Goal: Task Accomplishment & Management: Complete application form

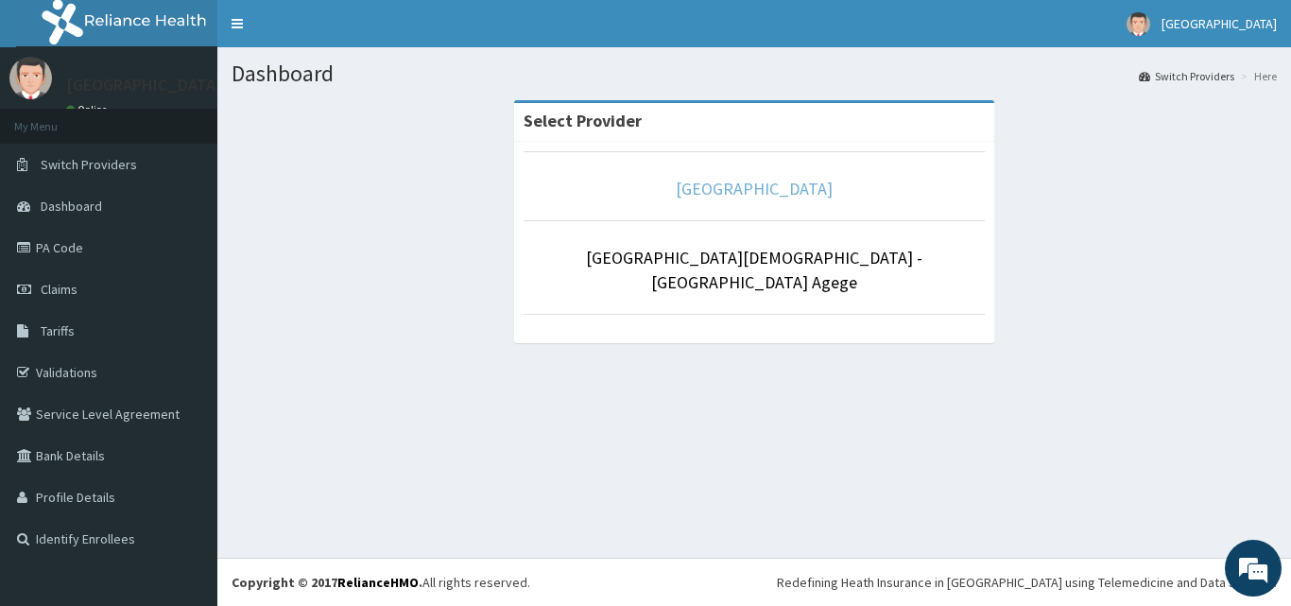
click at [762, 186] on link "[GEOGRAPHIC_DATA]" at bounding box center [754, 189] width 157 height 22
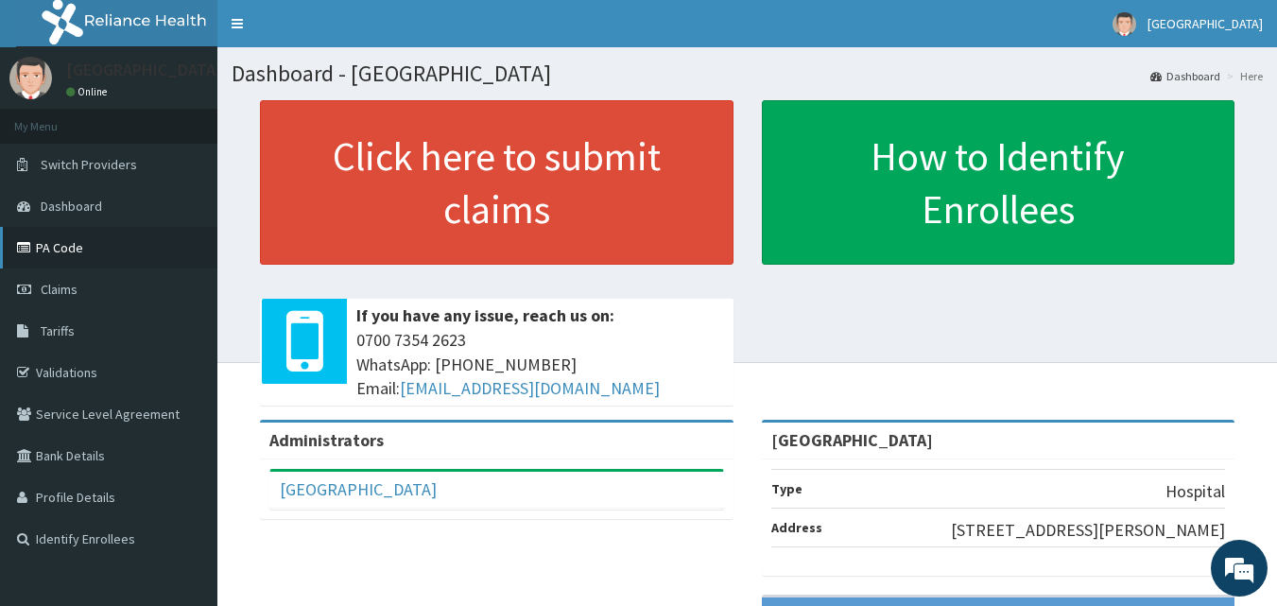
click at [63, 240] on link "PA Code" at bounding box center [108, 248] width 217 height 42
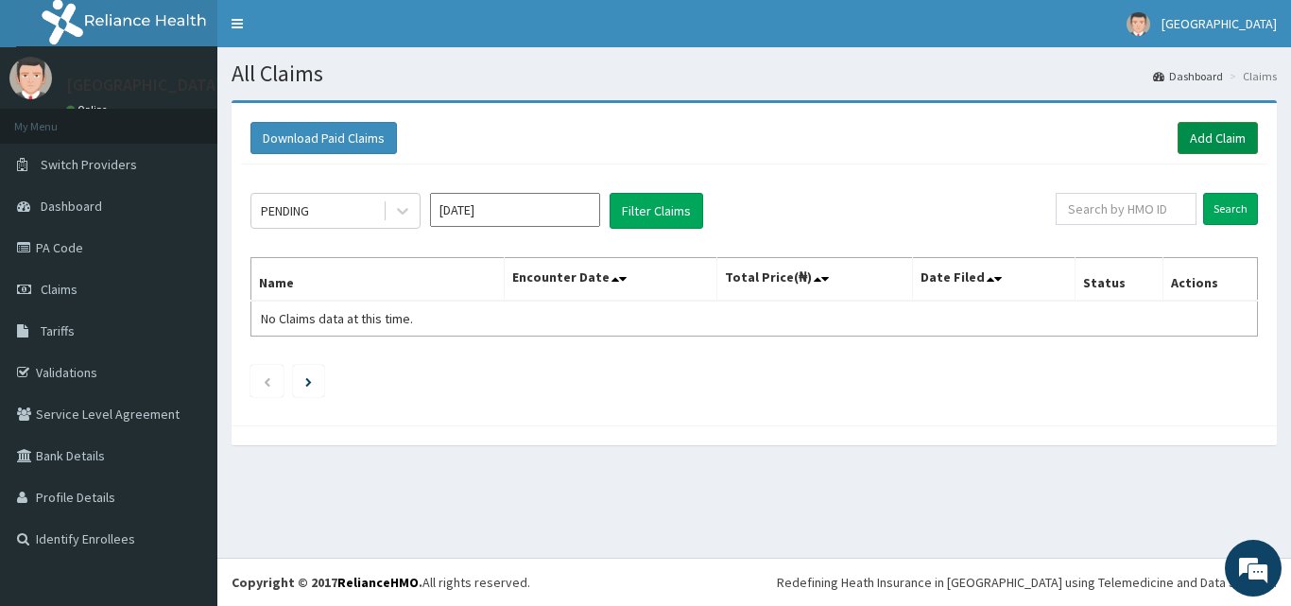
click at [1245, 133] on link "Add Claim" at bounding box center [1217, 138] width 80 height 32
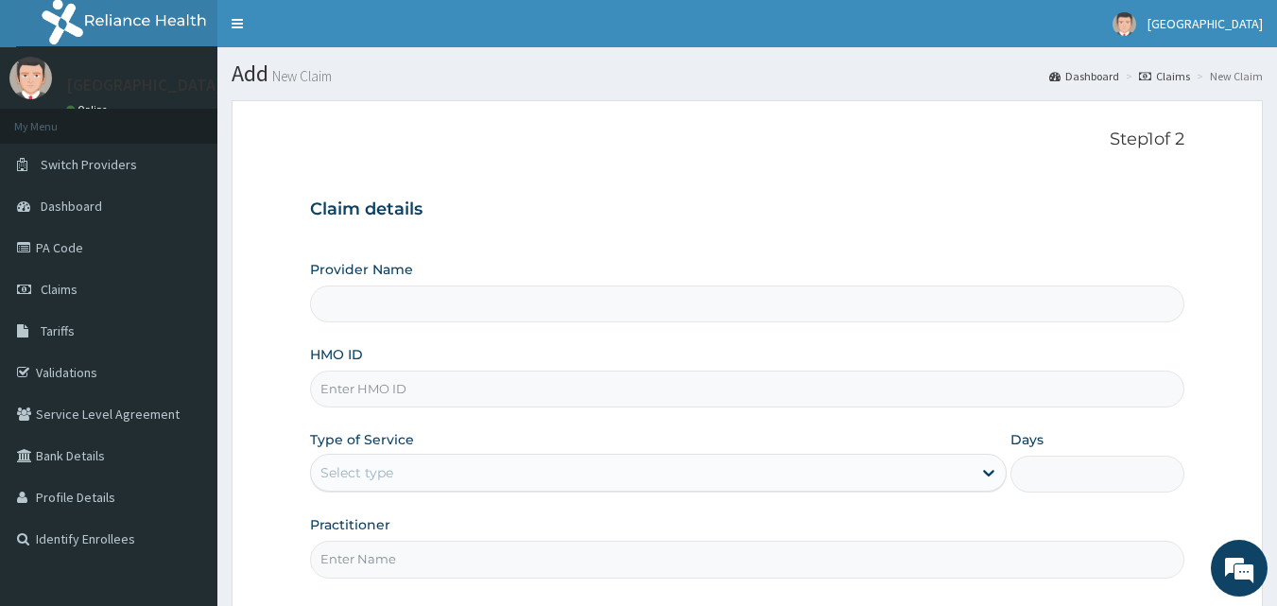
type input "[GEOGRAPHIC_DATA]"
click at [736, 403] on input "HMO ID" at bounding box center [747, 388] width 875 height 37
type input "ATS/10010/A"
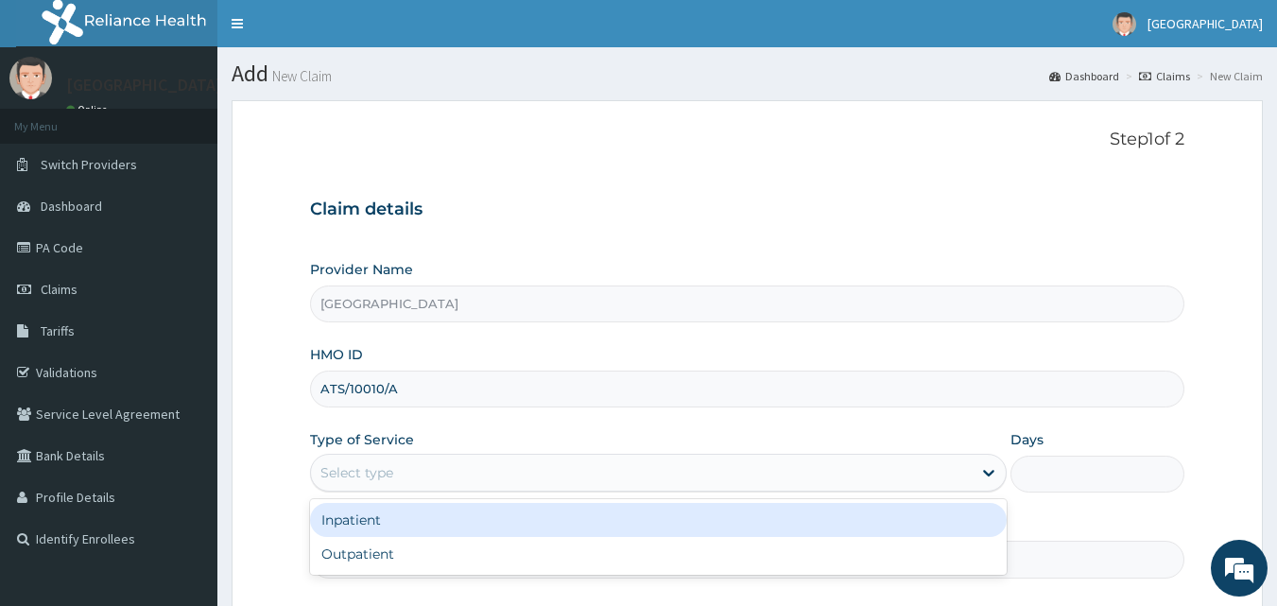
click at [478, 469] on div "Select type" at bounding box center [641, 472] width 660 height 30
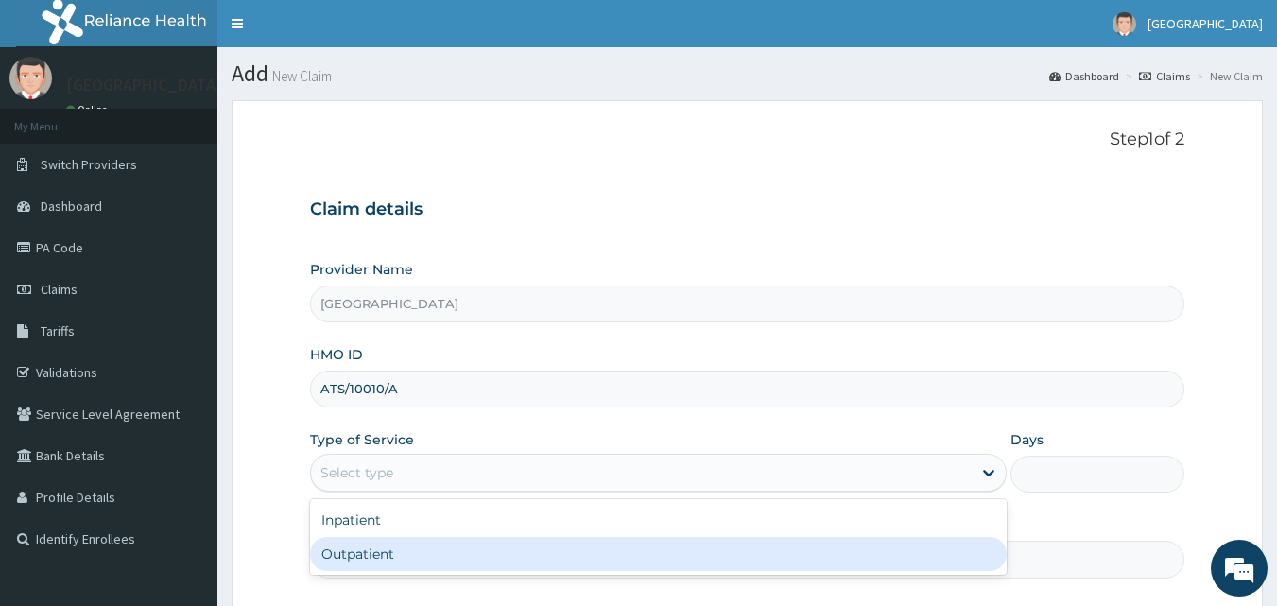
click at [434, 566] on div "Outpatient" at bounding box center [658, 554] width 696 height 34
type input "1"
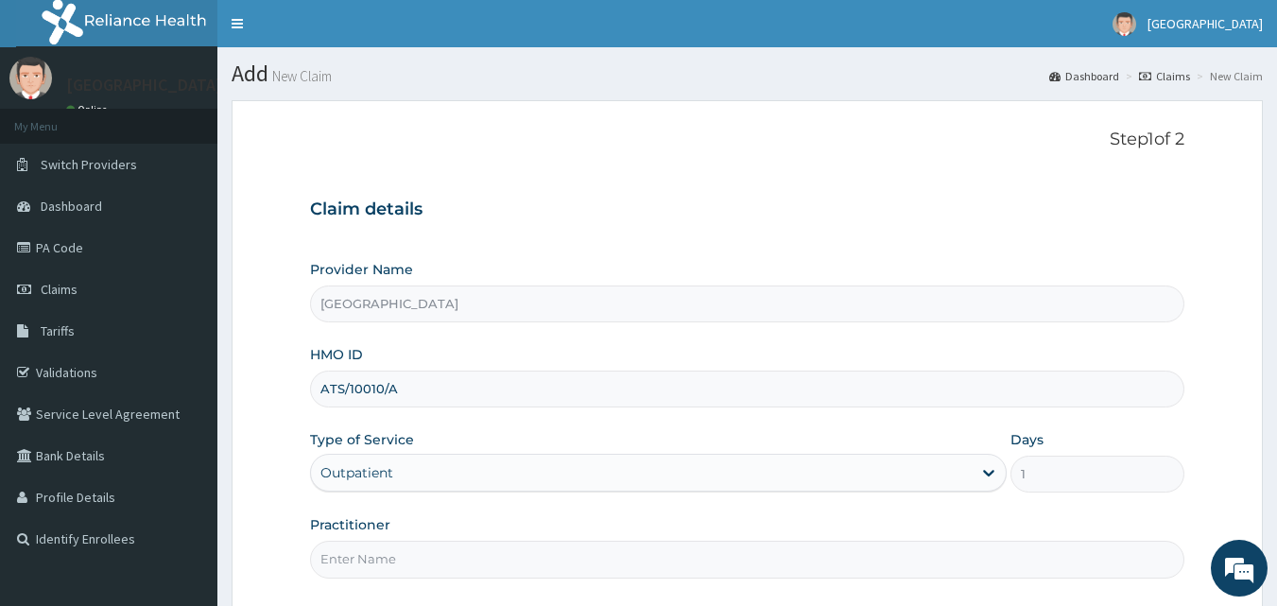
click at [420, 554] on input "Practitioner" at bounding box center [747, 558] width 875 height 37
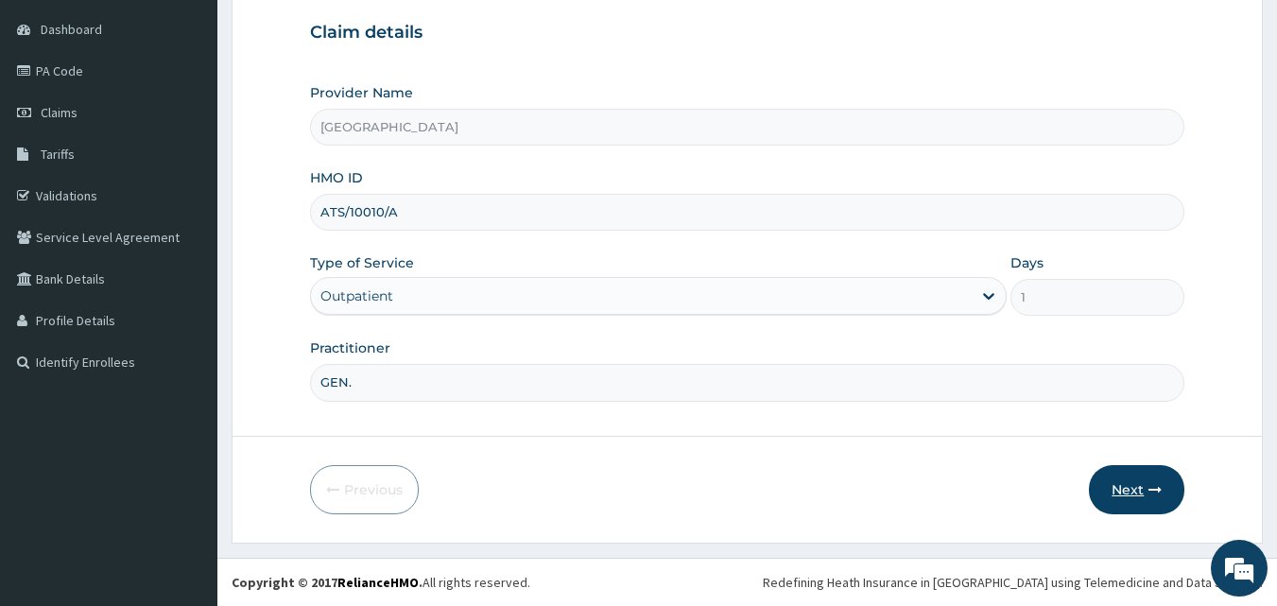
type input "GEN."
click at [1159, 498] on button "Next" at bounding box center [1136, 489] width 95 height 49
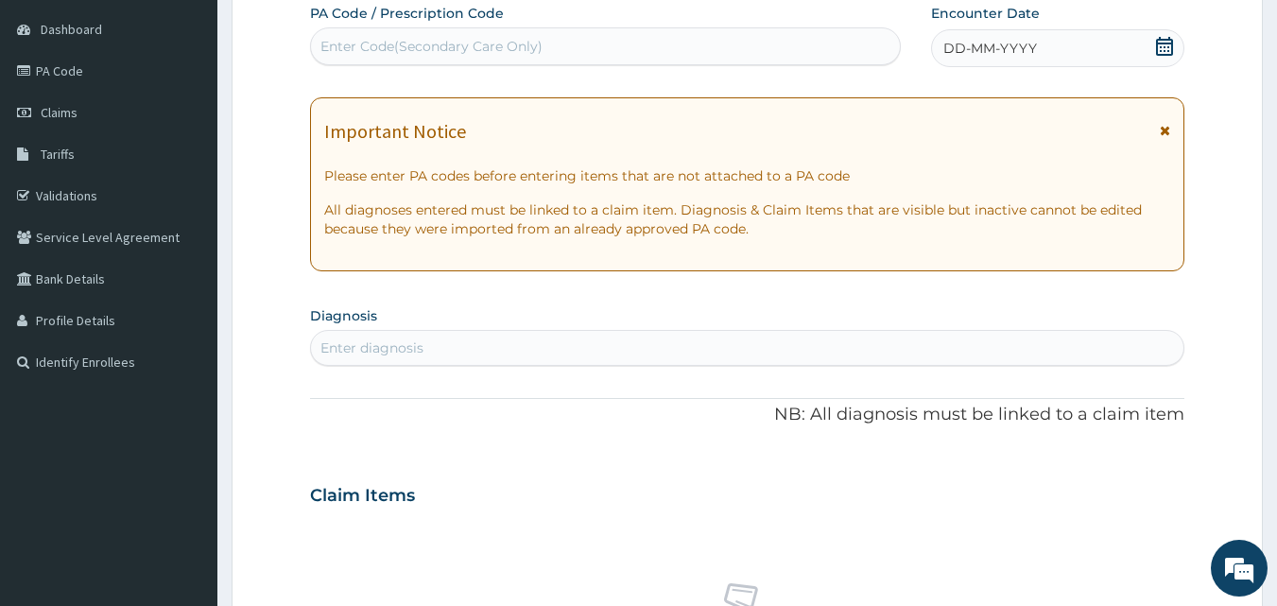
click at [844, 47] on div "Enter Code(Secondary Care Only)" at bounding box center [606, 46] width 590 height 30
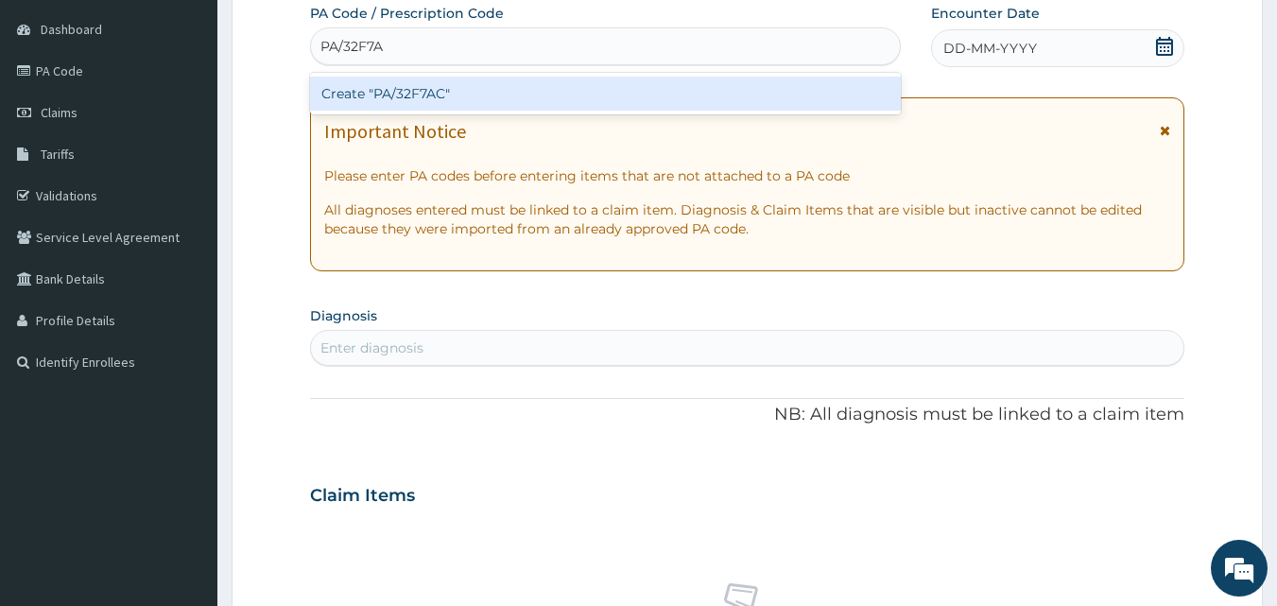
type input "PA/32F7AC"
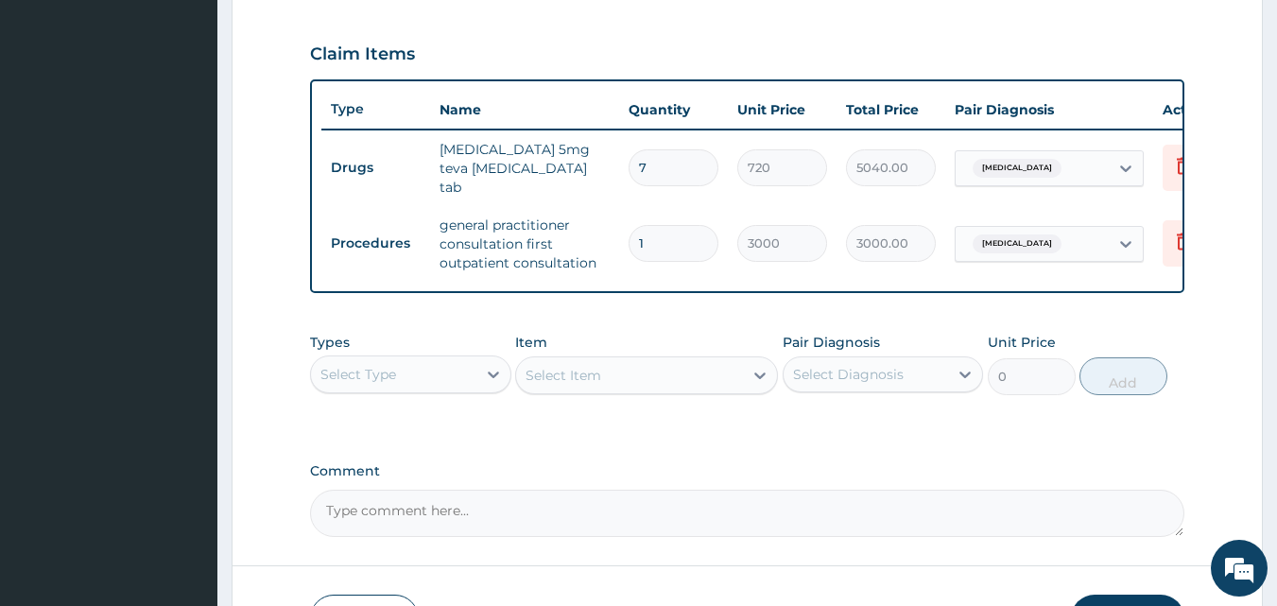
scroll to position [757, 0]
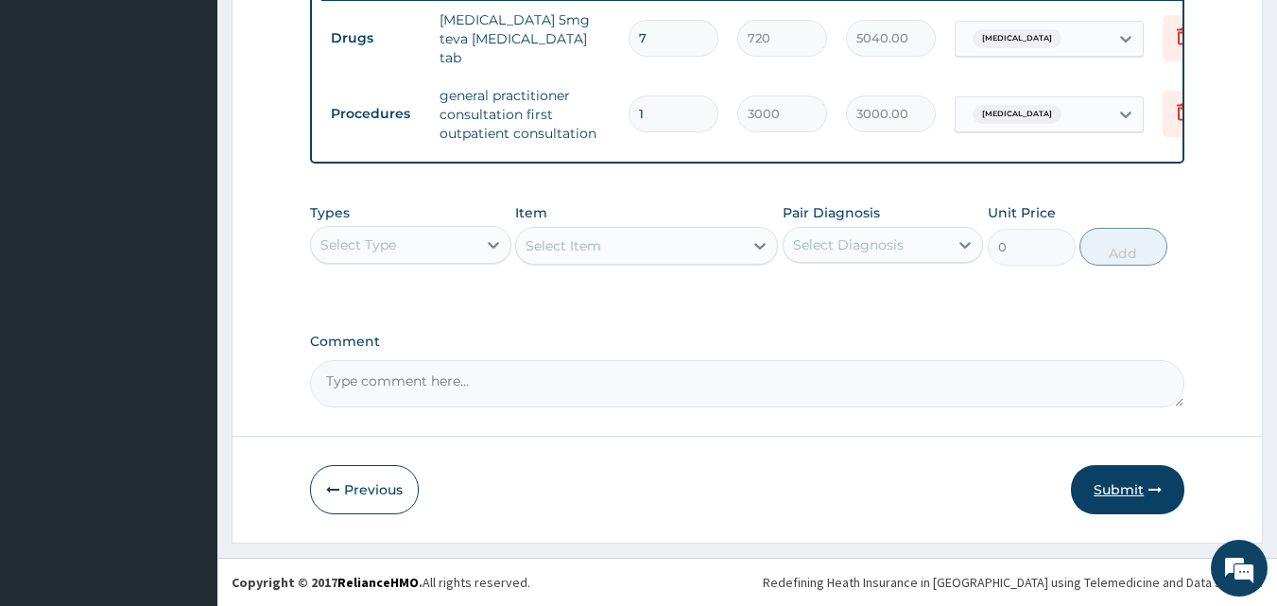
click at [1089, 483] on button "Submit" at bounding box center [1127, 489] width 113 height 49
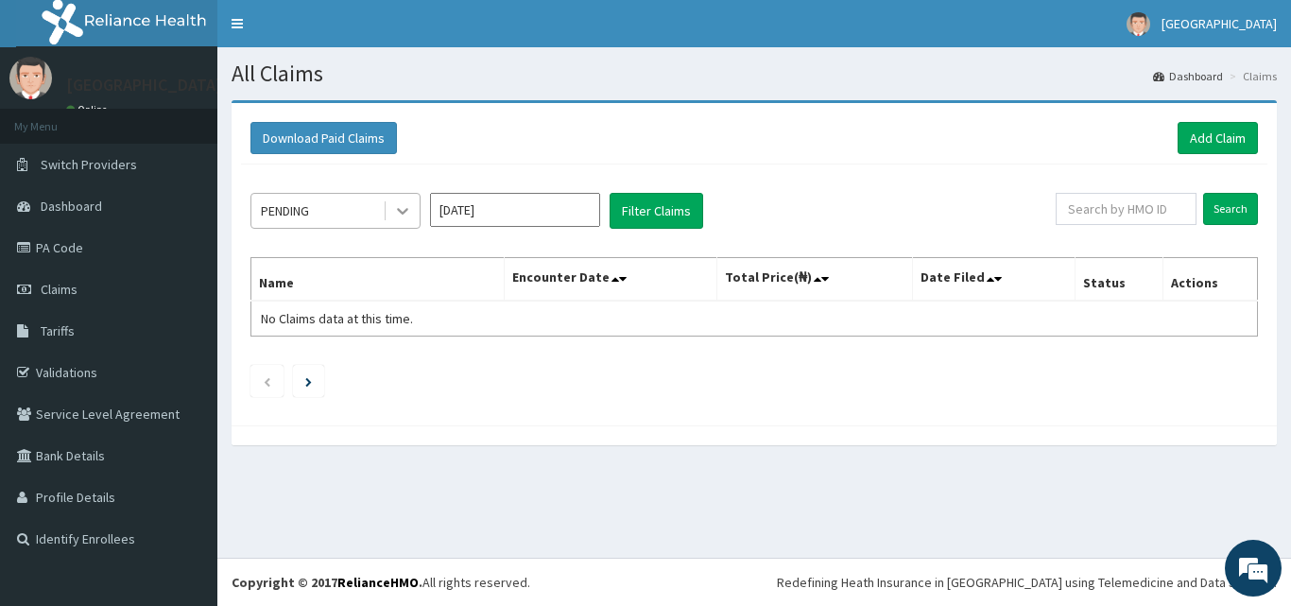
click at [399, 215] on icon at bounding box center [402, 210] width 19 height 19
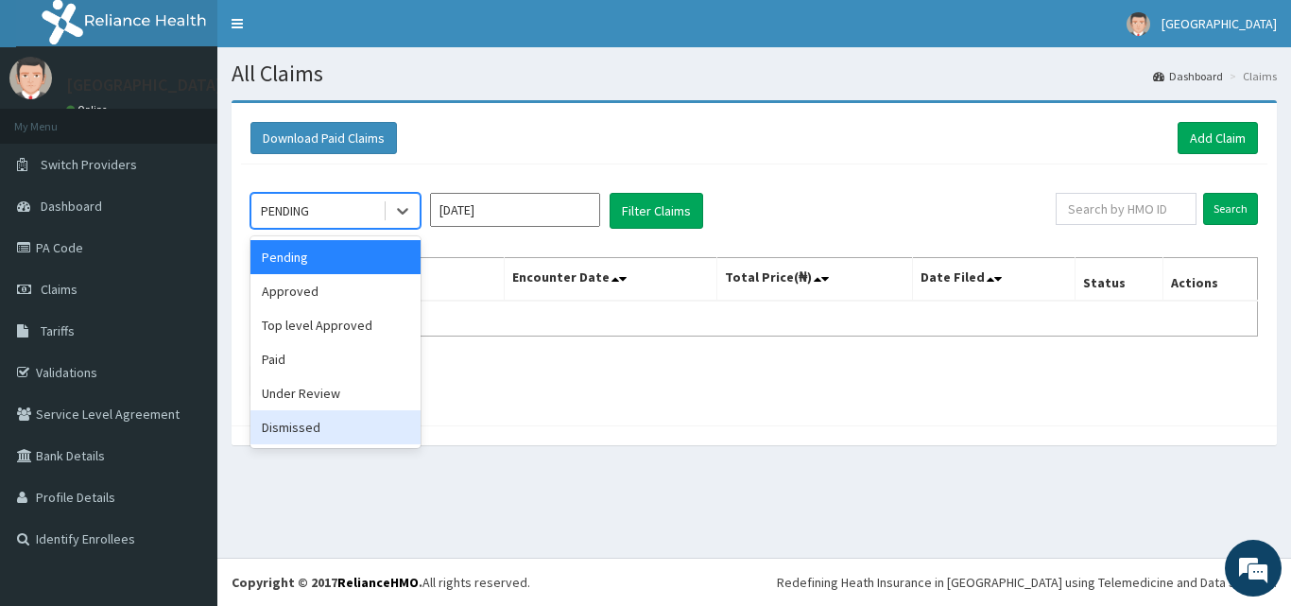
click at [329, 444] on div "Dismissed" at bounding box center [335, 427] width 170 height 34
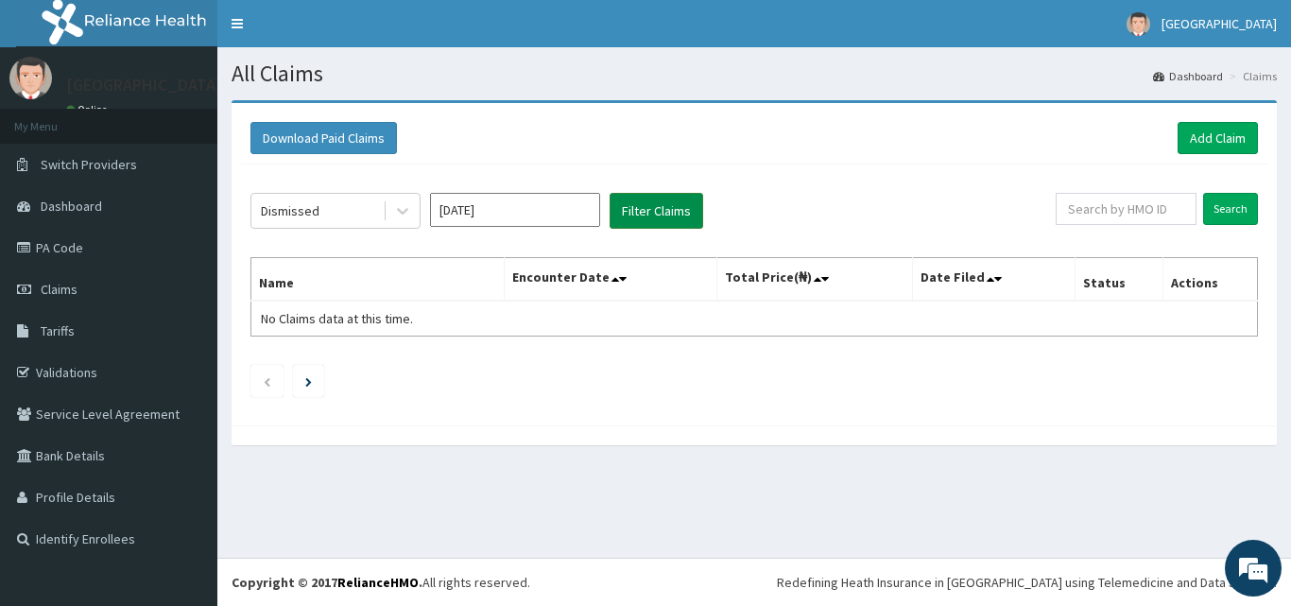
click at [654, 229] on button "Filter Claims" at bounding box center [656, 211] width 94 height 36
click at [651, 217] on button "Filter Claims" at bounding box center [656, 211] width 94 height 36
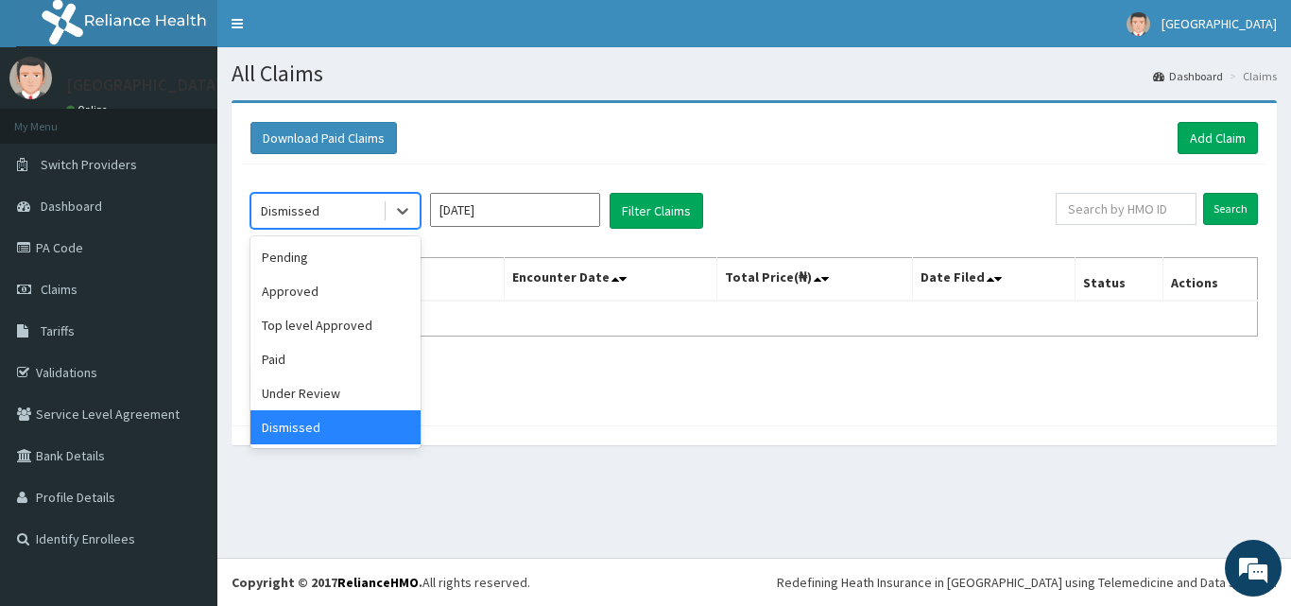
click at [361, 210] on div "Dismissed" at bounding box center [316, 211] width 131 height 30
click at [306, 392] on div "Under Review" at bounding box center [335, 393] width 170 height 34
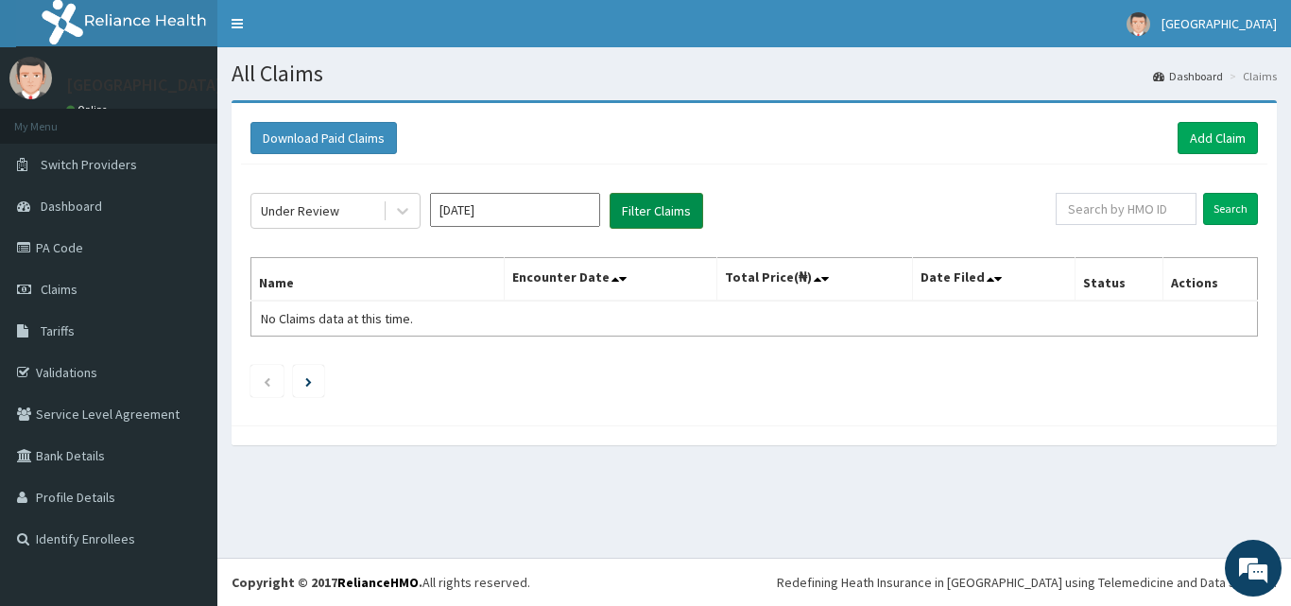
click at [675, 208] on button "Filter Claims" at bounding box center [656, 211] width 94 height 36
